Goal: Browse casually: Explore the website without a specific task or goal

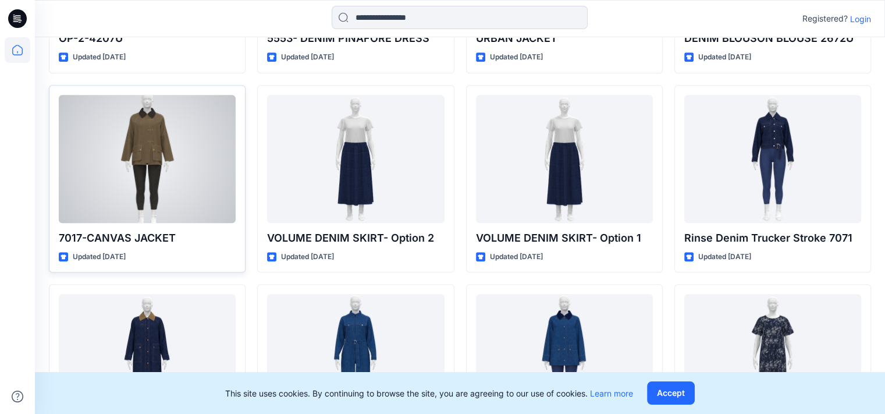
scroll to position [863, 0]
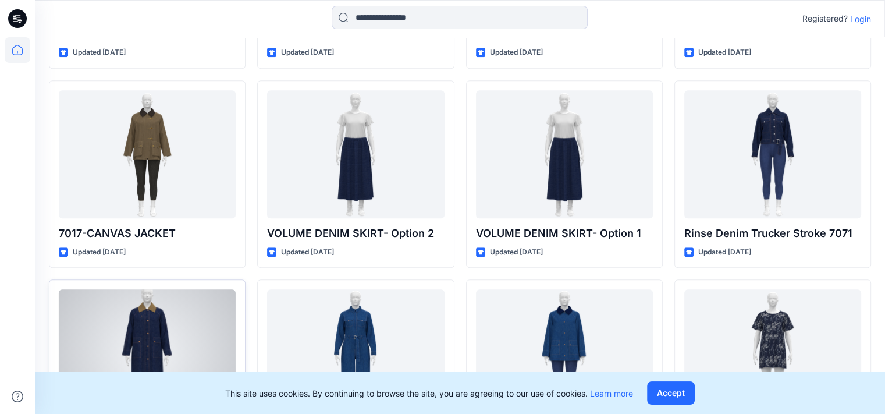
click at [157, 321] on div at bounding box center [147, 353] width 177 height 128
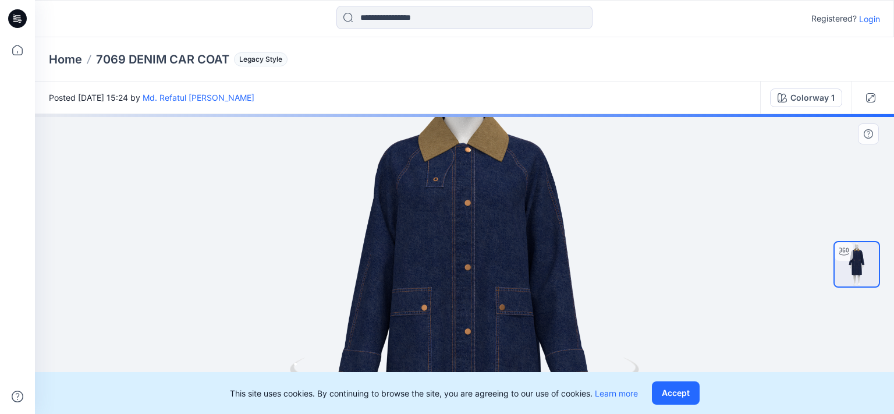
drag, startPoint x: 493, startPoint y: 182, endPoint x: 478, endPoint y: 302, distance: 121.3
click at [478, 302] on img at bounding box center [464, 368] width 709 height 709
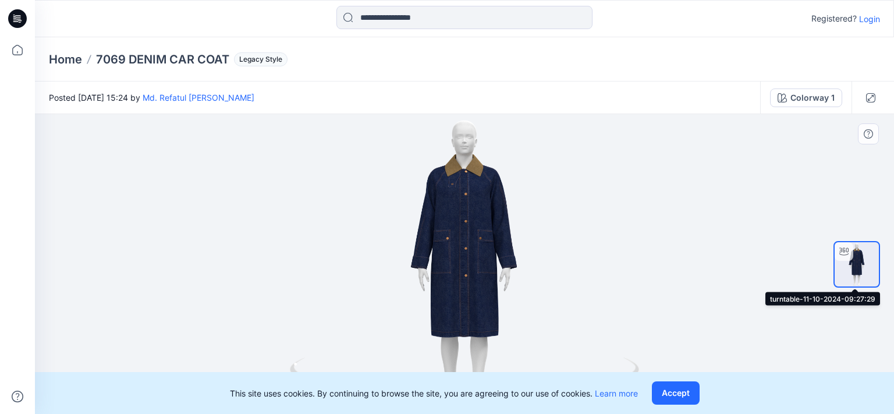
click at [846, 257] on div at bounding box center [843, 251] width 19 height 19
click at [841, 248] on icon at bounding box center [843, 251] width 9 height 8
click at [603, 274] on div at bounding box center [464, 264] width 859 height 300
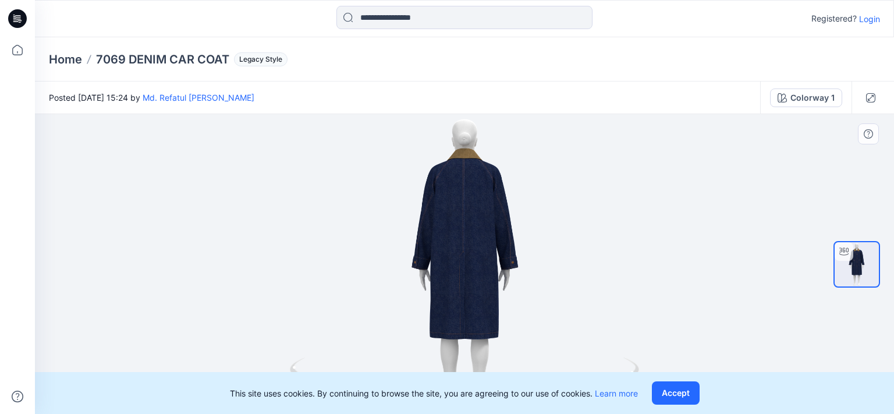
drag, startPoint x: 515, startPoint y: 279, endPoint x: 360, endPoint y: 265, distance: 156.6
click at [360, 265] on div at bounding box center [464, 264] width 859 height 300
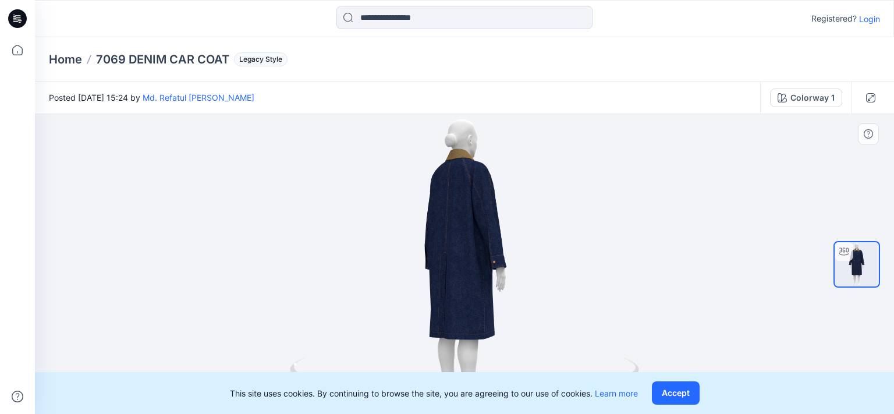
drag, startPoint x: 495, startPoint y: 290, endPoint x: 468, endPoint y: 279, distance: 29.2
click at [468, 279] on div at bounding box center [464, 264] width 859 height 300
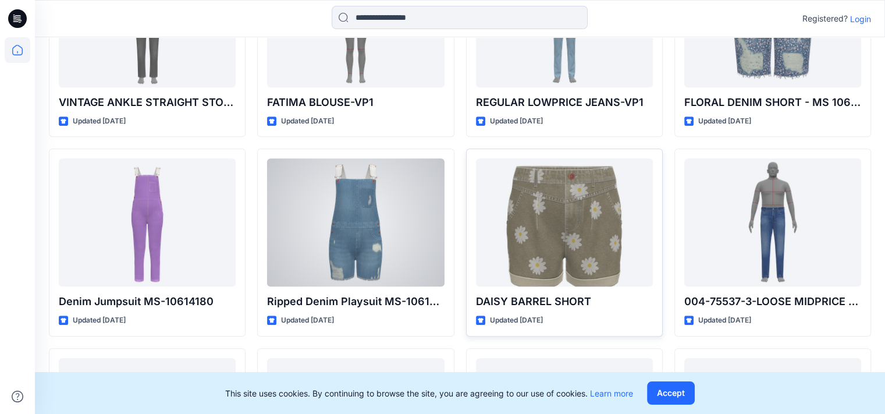
scroll to position [5348, 0]
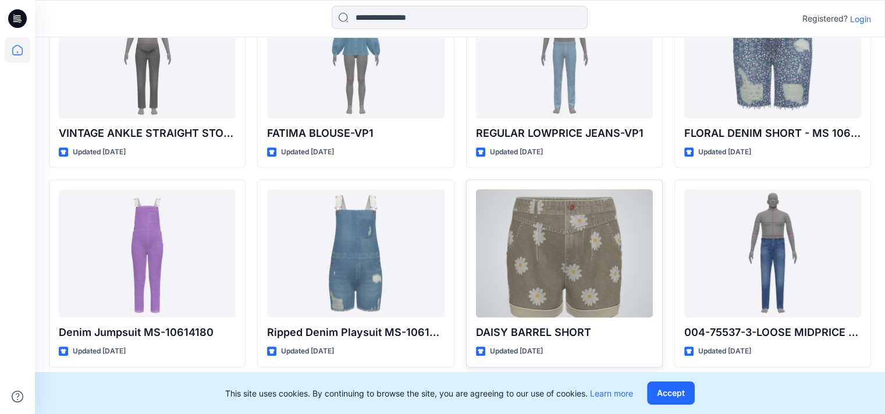
click at [561, 257] on div at bounding box center [564, 253] width 177 height 128
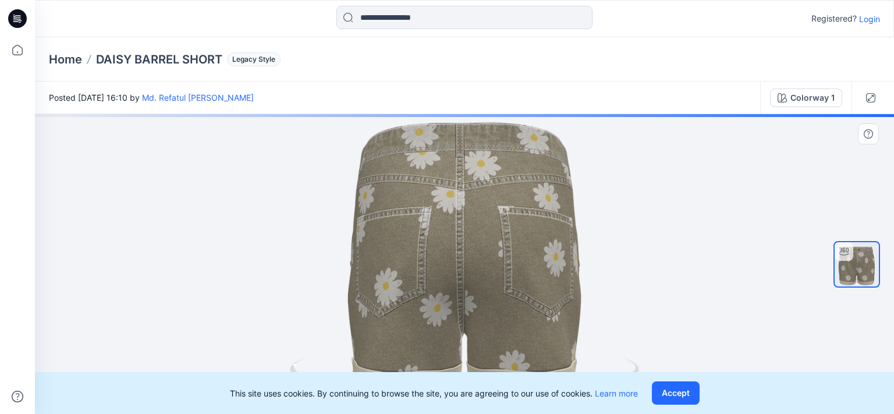
drag, startPoint x: 483, startPoint y: 255, endPoint x: 314, endPoint y: 255, distance: 169.3
click at [314, 255] on div at bounding box center [464, 264] width 859 height 300
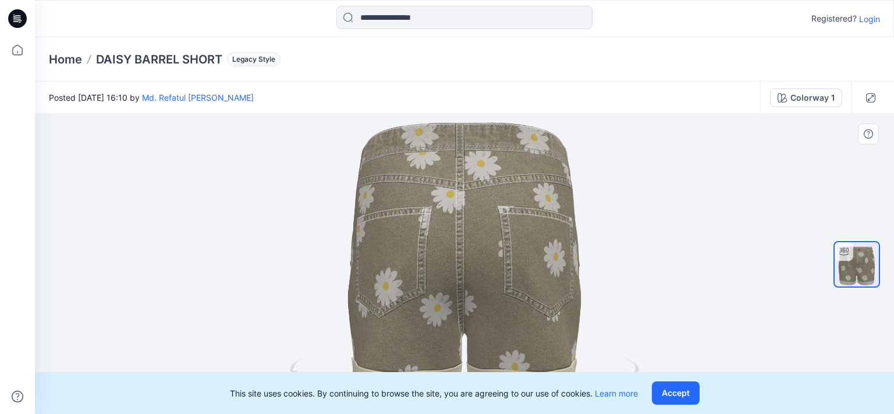
drag, startPoint x: 496, startPoint y: 293, endPoint x: 503, endPoint y: 229, distance: 65.0
click at [503, 229] on div at bounding box center [464, 264] width 859 height 300
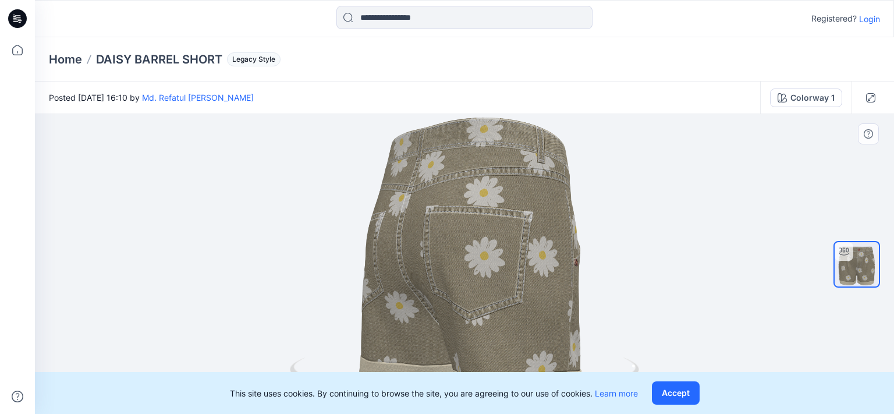
drag, startPoint x: 564, startPoint y: 287, endPoint x: 478, endPoint y: 287, distance: 86.1
click at [479, 287] on div at bounding box center [464, 264] width 859 height 300
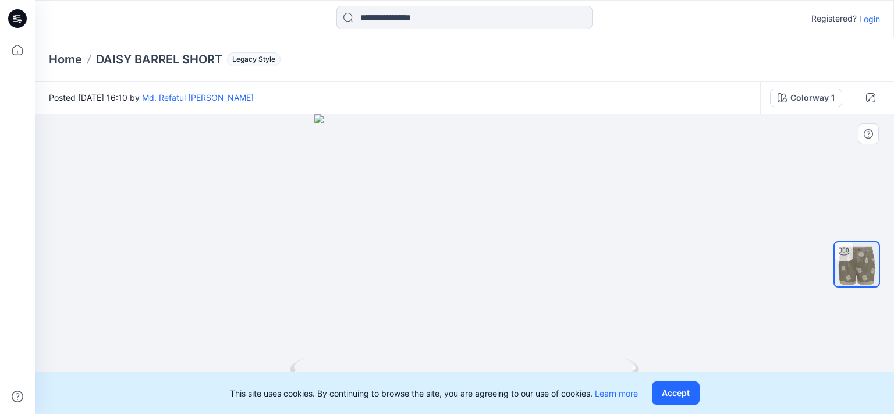
drag, startPoint x: 495, startPoint y: 287, endPoint x: 432, endPoint y: 282, distance: 63.1
click at [432, 282] on div at bounding box center [464, 264] width 859 height 300
drag, startPoint x: 539, startPoint y: 271, endPoint x: 474, endPoint y: 275, distance: 65.3
click at [474, 275] on div at bounding box center [464, 264] width 859 height 300
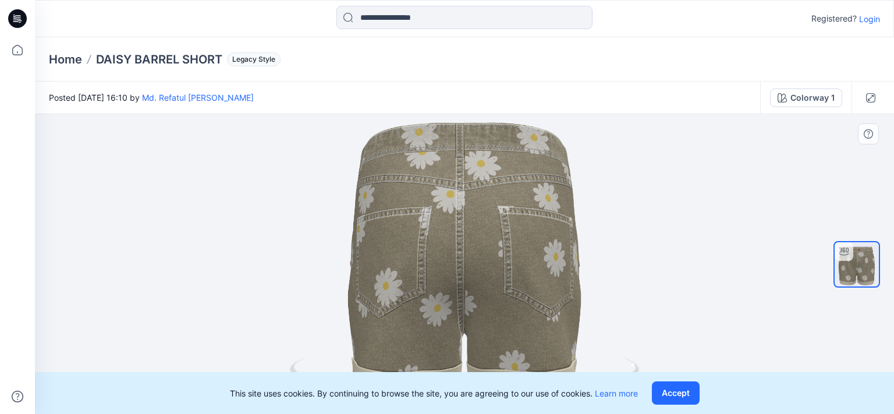
drag, startPoint x: 541, startPoint y: 291, endPoint x: 418, endPoint y: 275, distance: 123.3
click at [418, 275] on div at bounding box center [464, 264] width 859 height 300
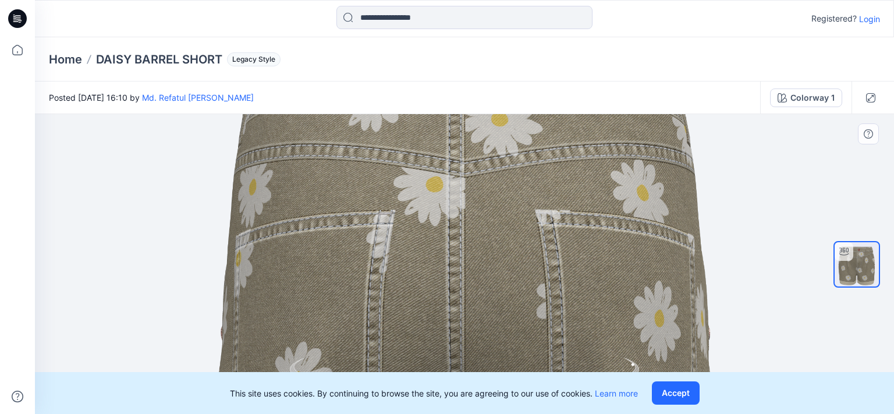
drag, startPoint x: 506, startPoint y: 179, endPoint x: 507, endPoint y: 248, distance: 69.8
click at [507, 248] on img at bounding box center [464, 333] width 641 height 641
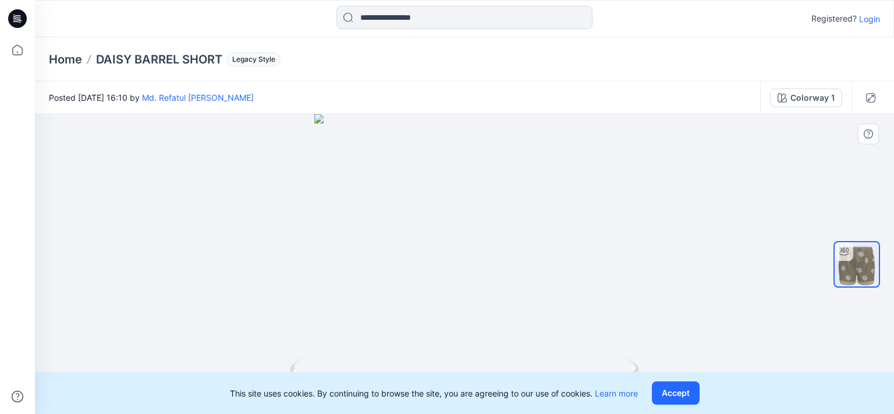
drag, startPoint x: 584, startPoint y: 269, endPoint x: 417, endPoint y: 259, distance: 167.9
click at [417, 259] on div at bounding box center [464, 264] width 859 height 300
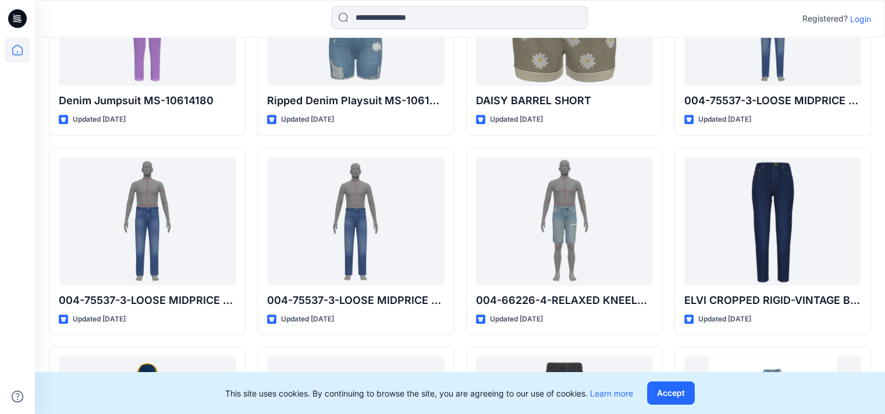
scroll to position [5697, 0]
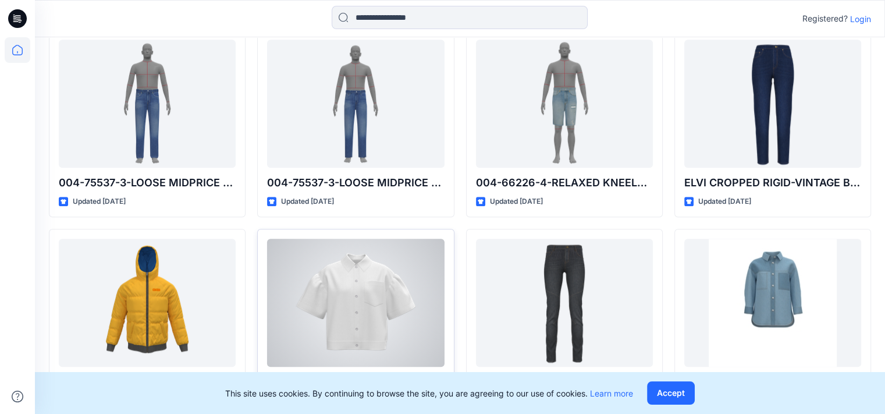
click at [410, 295] on div at bounding box center [355, 303] width 177 height 128
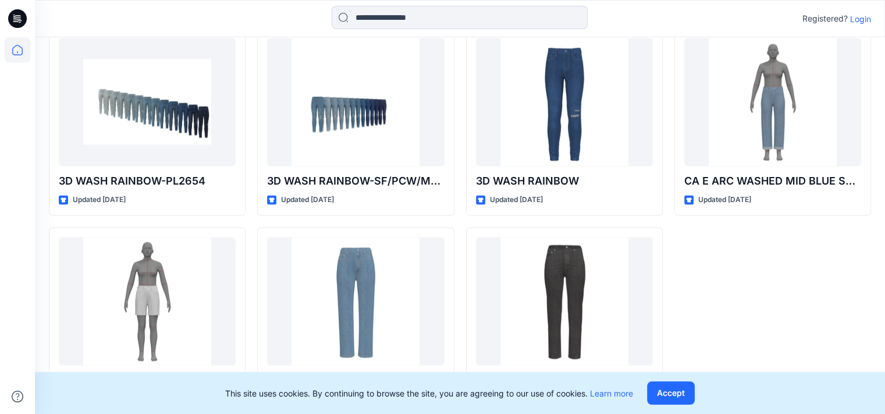
scroll to position [6104, 0]
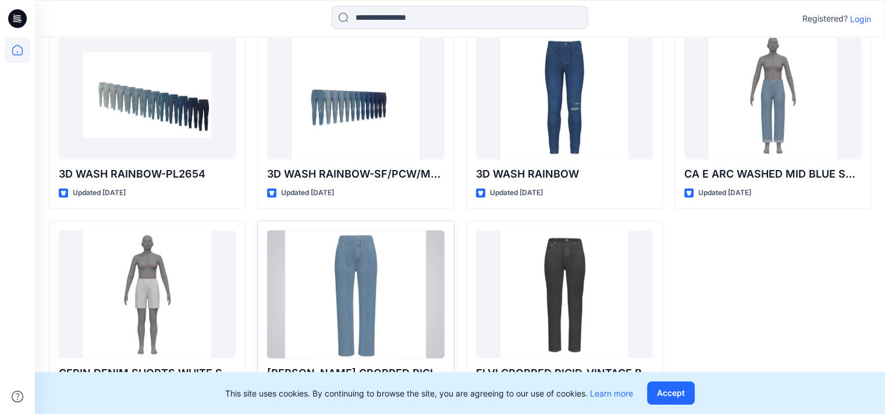
click at [401, 298] on div at bounding box center [355, 294] width 177 height 128
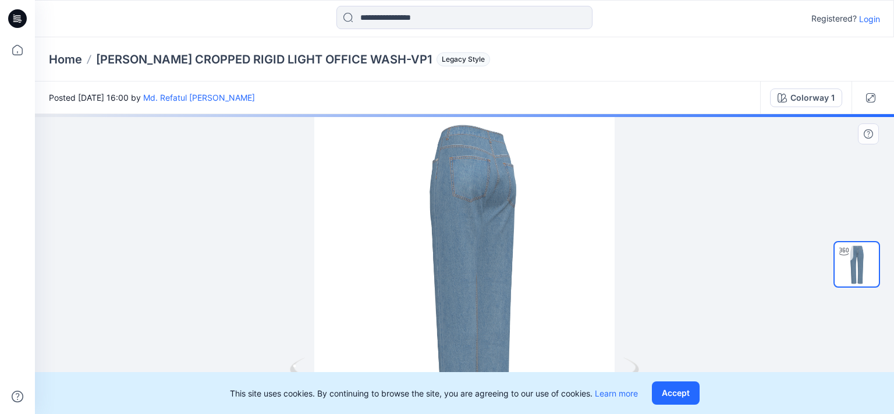
drag, startPoint x: 532, startPoint y: 304, endPoint x: 415, endPoint y: 290, distance: 117.8
click at [415, 290] on div at bounding box center [464, 264] width 859 height 300
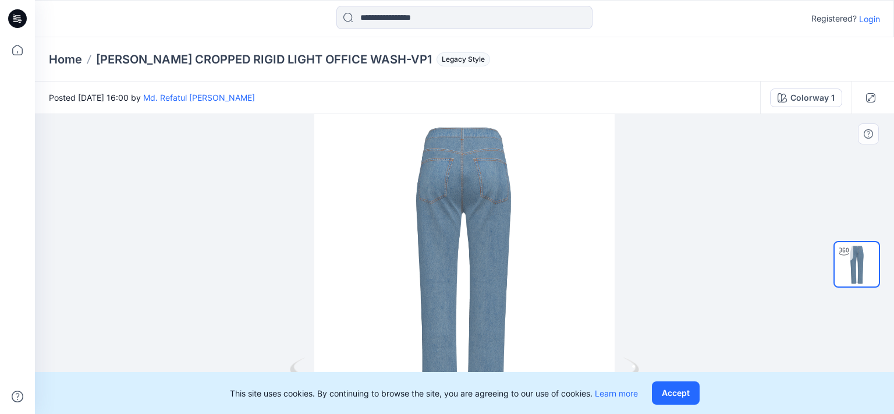
drag, startPoint x: 503, startPoint y: 313, endPoint x: 463, endPoint y: 313, distance: 39.6
click at [463, 313] on div at bounding box center [464, 264] width 859 height 300
